Goal: Task Accomplishment & Management: Complete application form

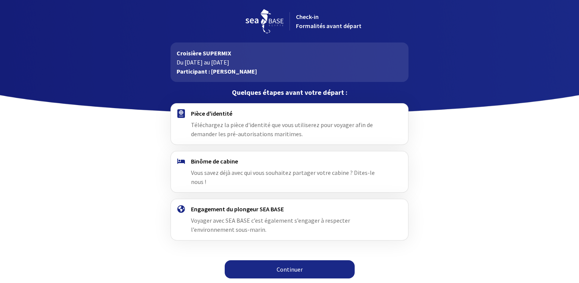
click at [220, 160] on h4 "Binôme de cabine" at bounding box center [289, 161] width 197 height 8
click at [312, 174] on span "Vous savez déjà avec qui vous souhaitez partager votre cabine ? Dites-le nous !" at bounding box center [283, 177] width 184 height 17
click at [244, 205] on h4 "Engagement du plongeur SEA BASE" at bounding box center [289, 209] width 197 height 8
click at [284, 217] on span "Voyager avec SEA BASE c’est également s’engager à respecter l’environnement sou…" at bounding box center [270, 225] width 159 height 17
click at [270, 260] on link "Continuer" at bounding box center [290, 269] width 130 height 18
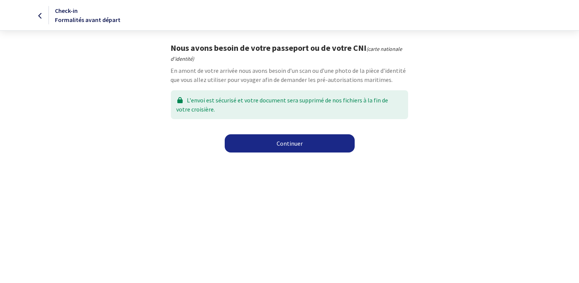
click at [282, 145] on link "Continuer" at bounding box center [290, 143] width 130 height 18
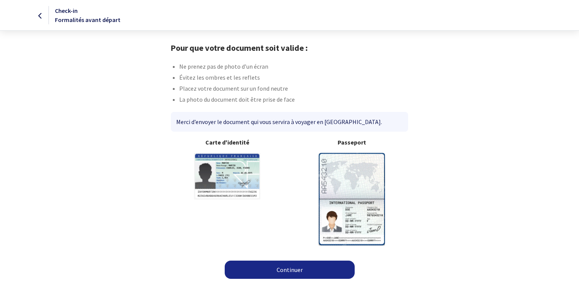
click at [41, 16] on icon at bounding box center [40, 16] width 4 height 0
